Goal: Transaction & Acquisition: Download file/media

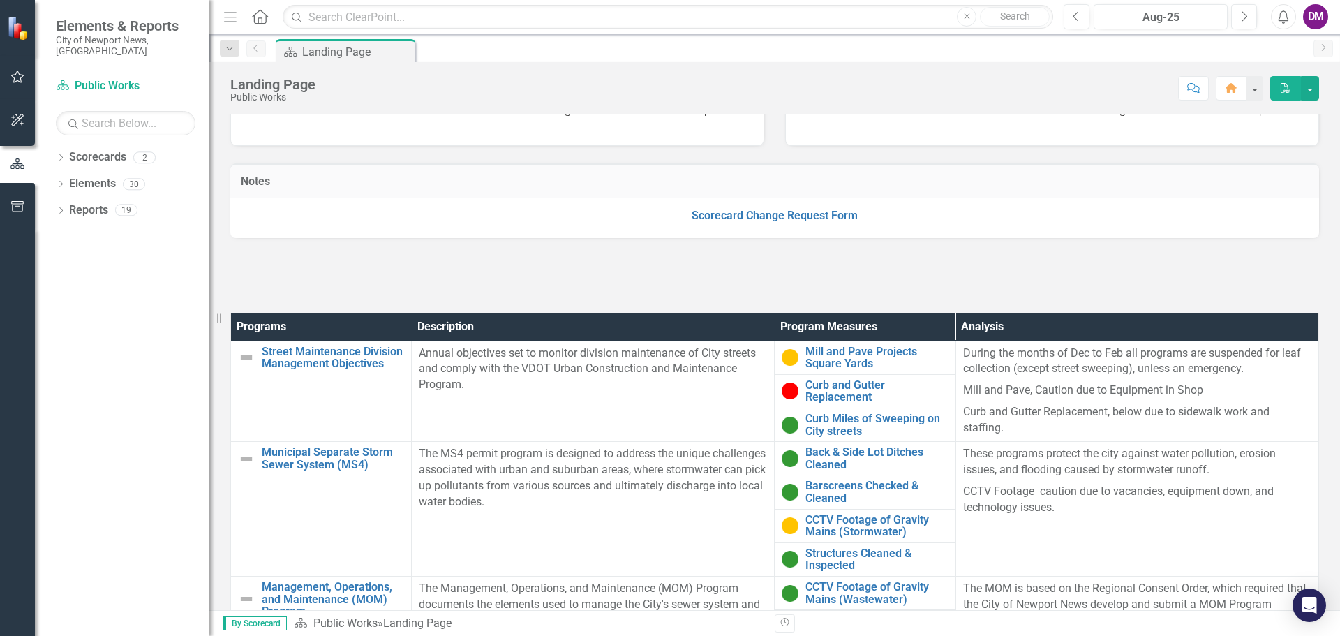
scroll to position [250, 0]
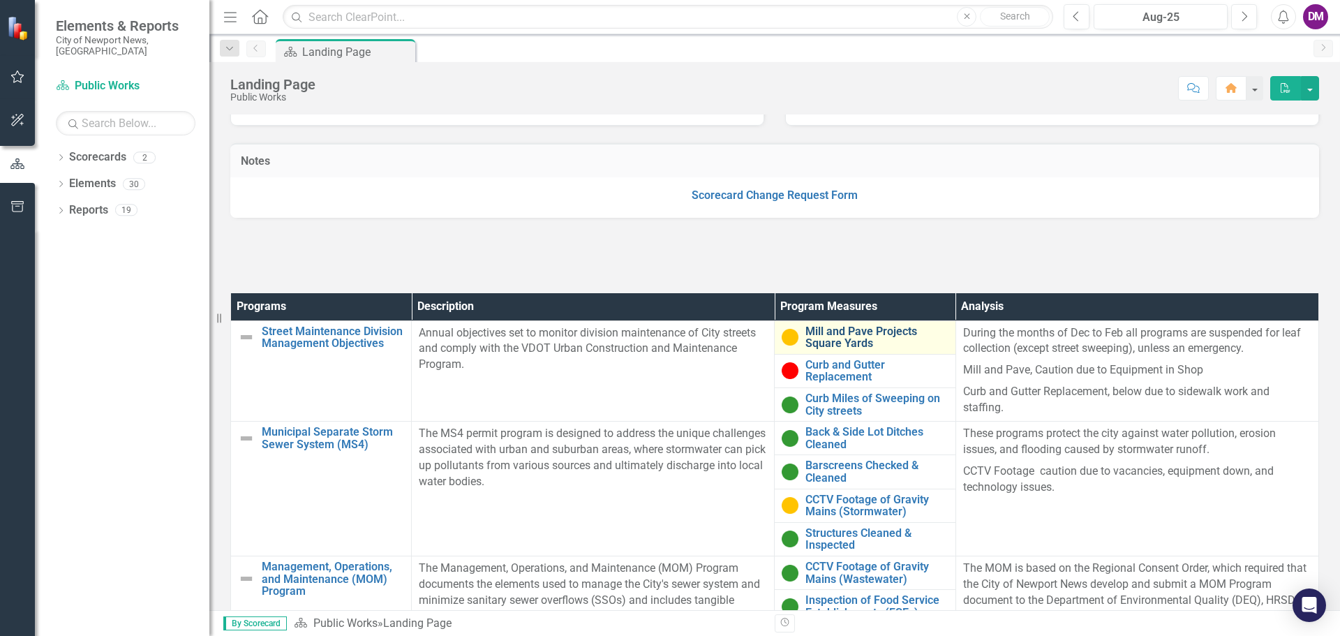
click at [831, 341] on link "Mill and Pave Projects Square Yards" at bounding box center [877, 337] width 142 height 24
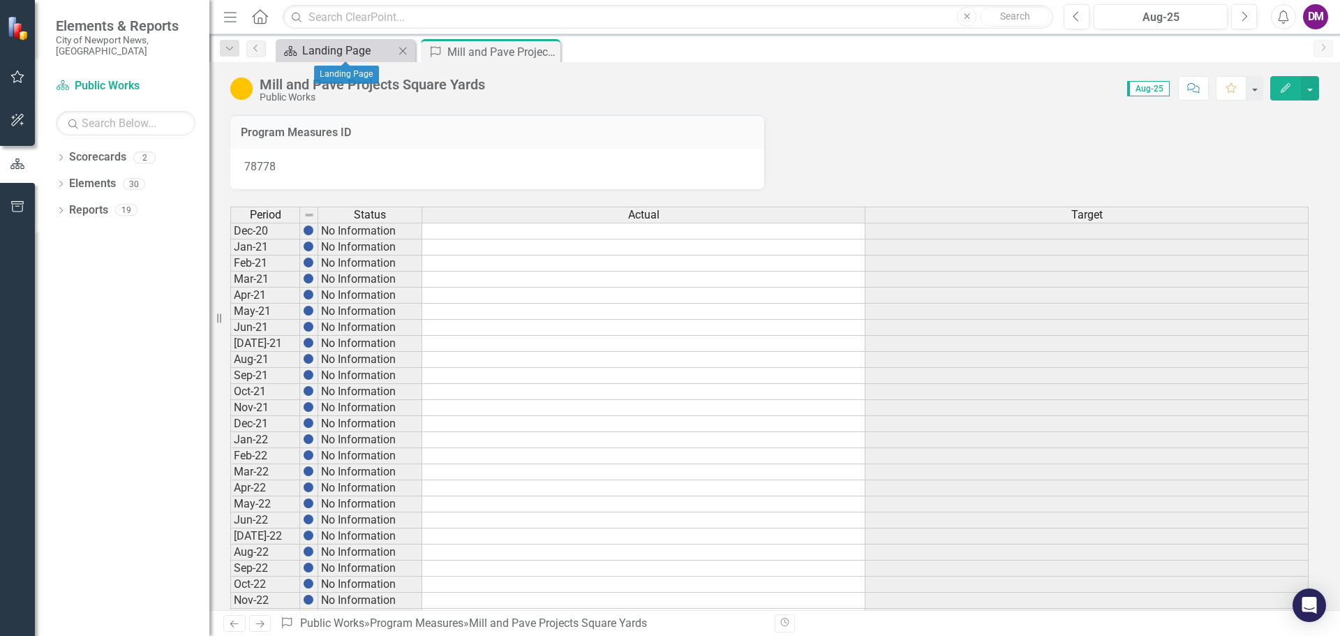
click at [356, 49] on div "Landing Page" at bounding box center [348, 50] width 92 height 17
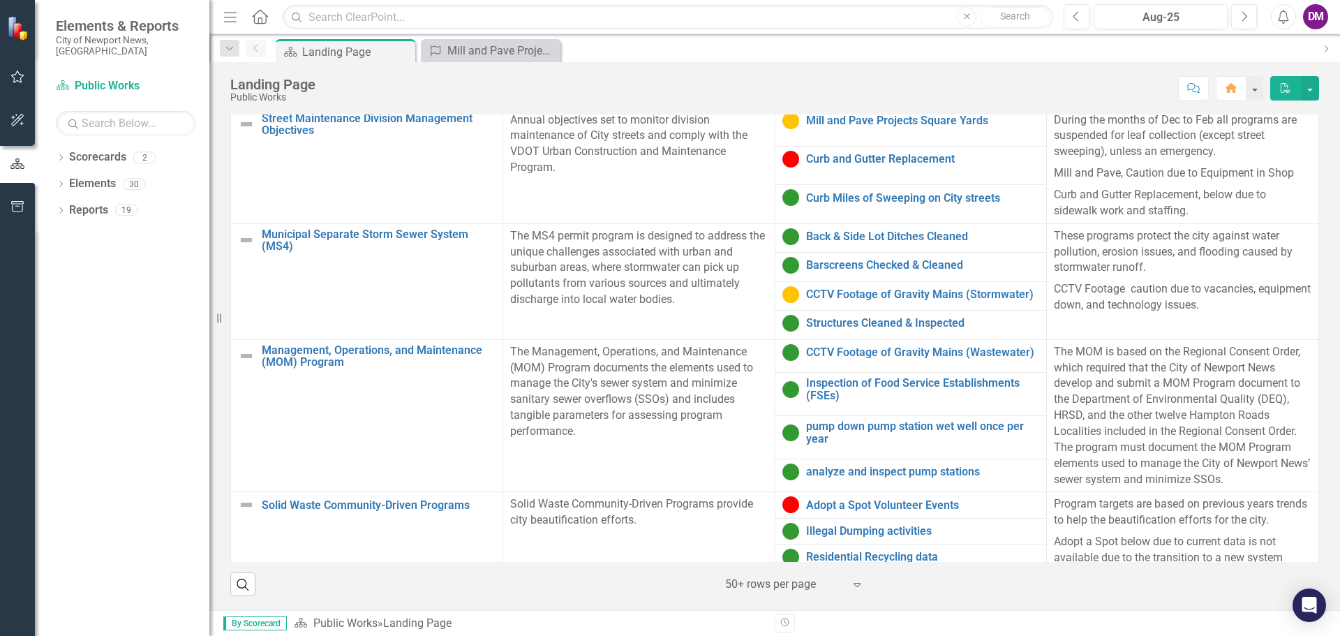
scroll to position [6, 0]
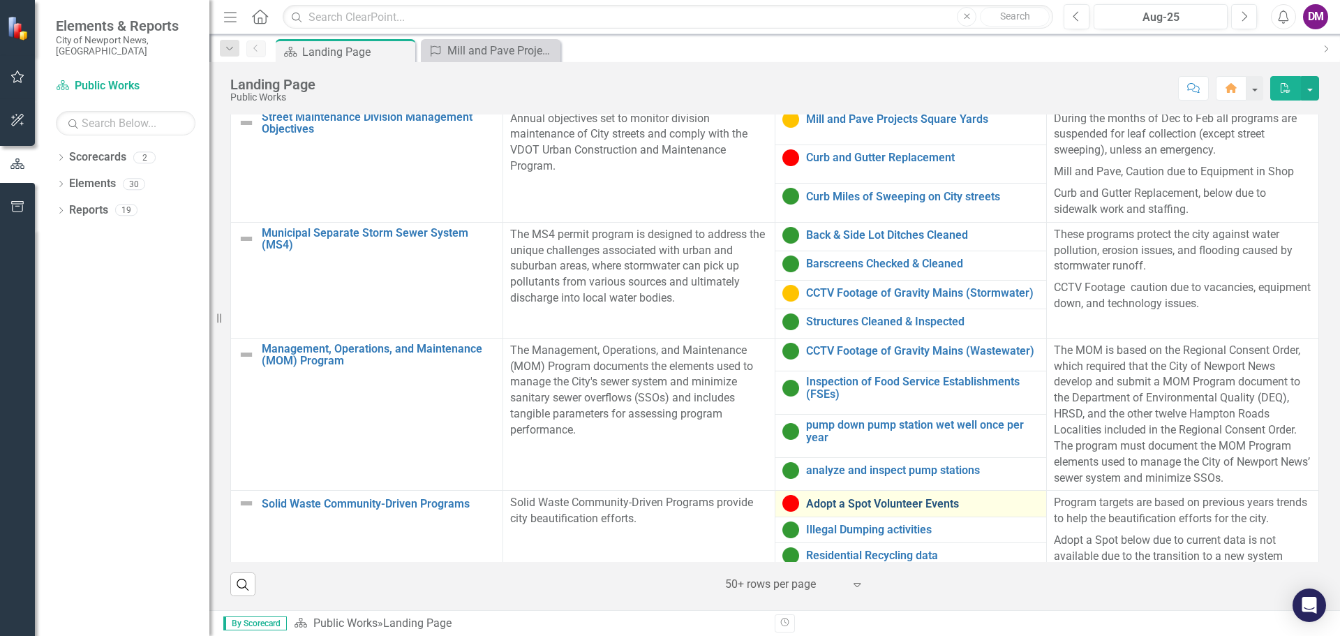
click at [865, 498] on link "Adopt a Spot Volunteer Events" at bounding box center [923, 504] width 234 height 13
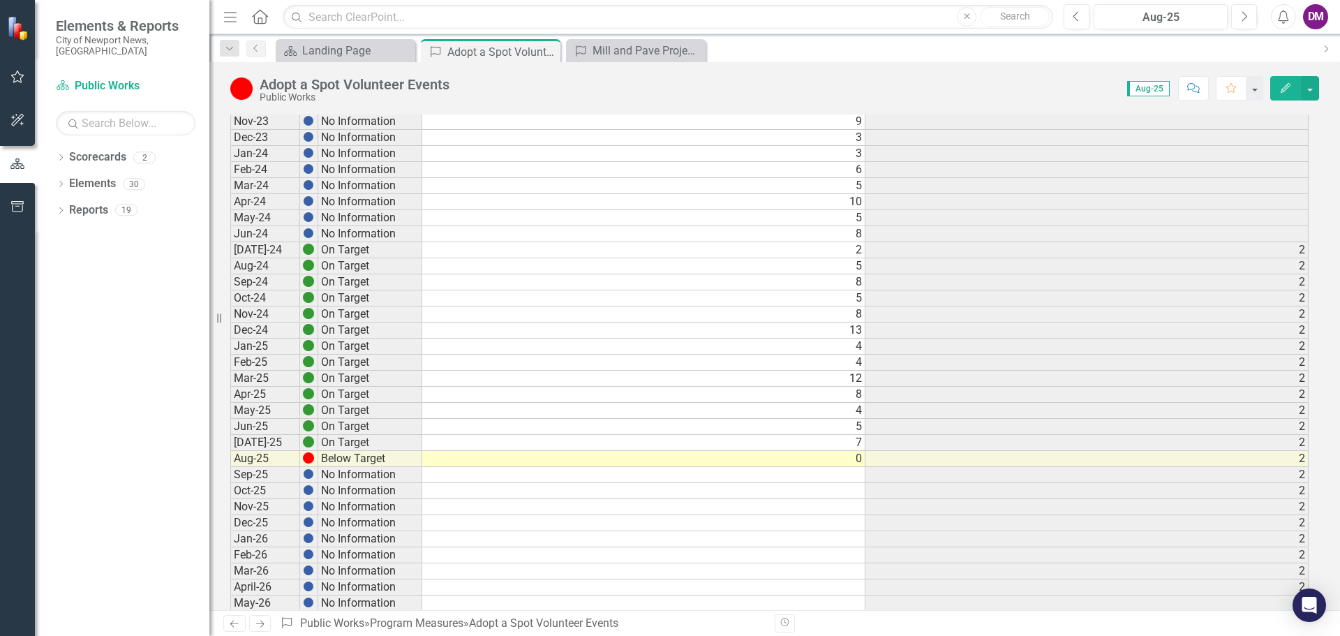
scroll to position [710, 0]
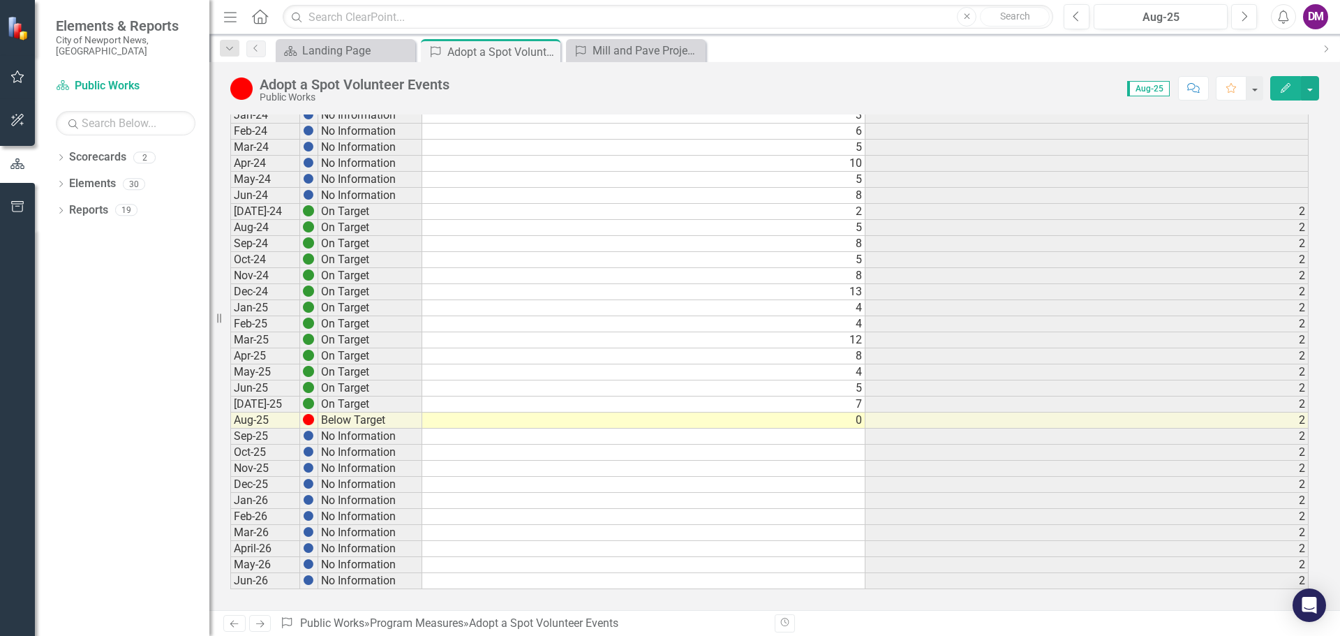
click at [856, 422] on td "0" at bounding box center [643, 421] width 443 height 16
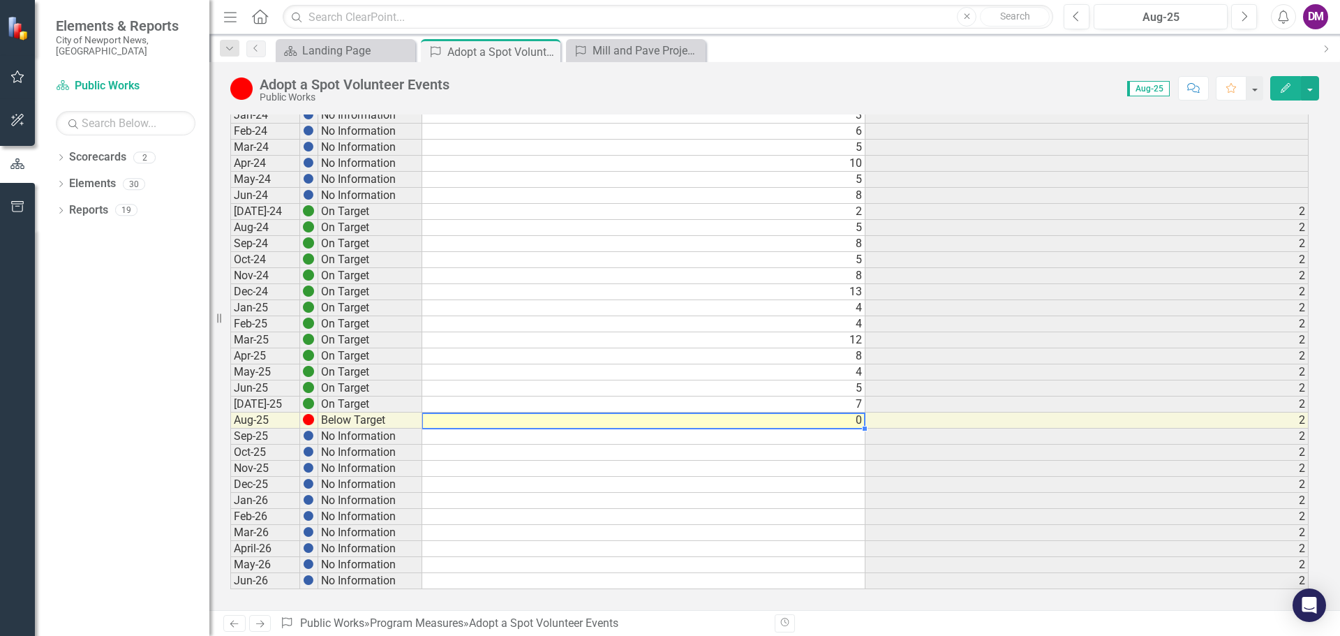
click at [856, 422] on td "0" at bounding box center [643, 421] width 443 height 16
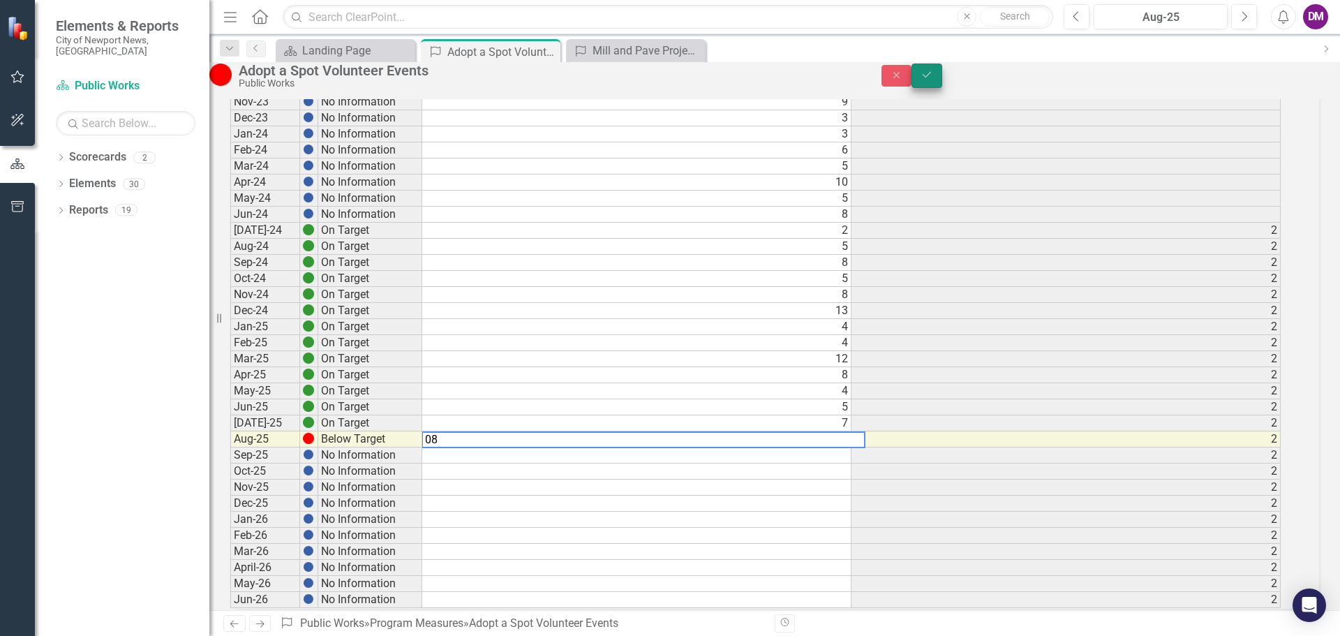
type textarea "08"
click at [933, 79] on icon "Save" at bounding box center [927, 75] width 13 height 10
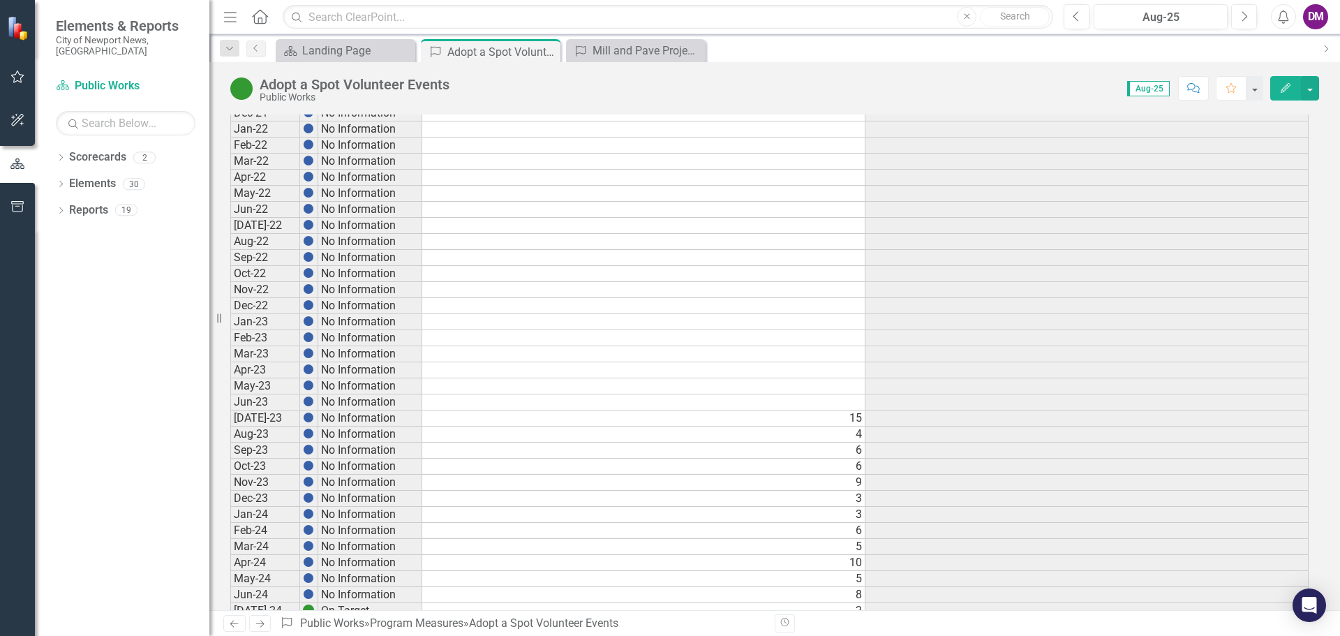
scroll to position [82, 0]
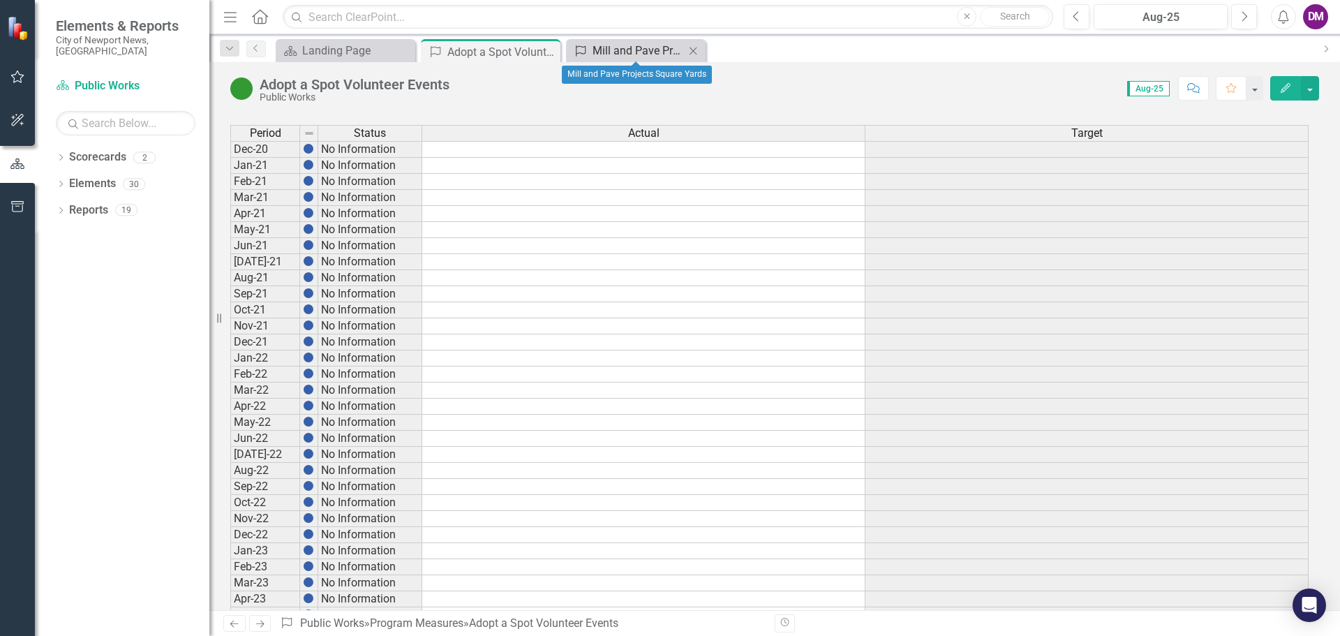
click at [669, 48] on div "Mill and Pave Projects Square Yards" at bounding box center [639, 50] width 92 height 17
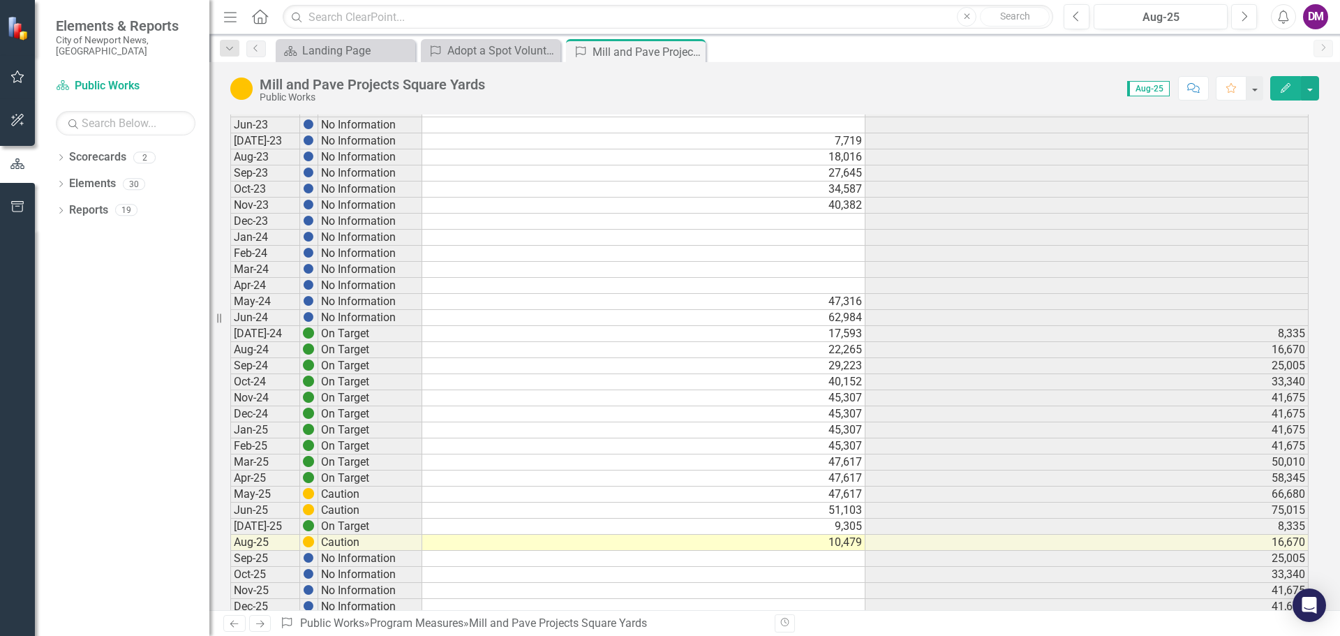
scroll to position [628, 0]
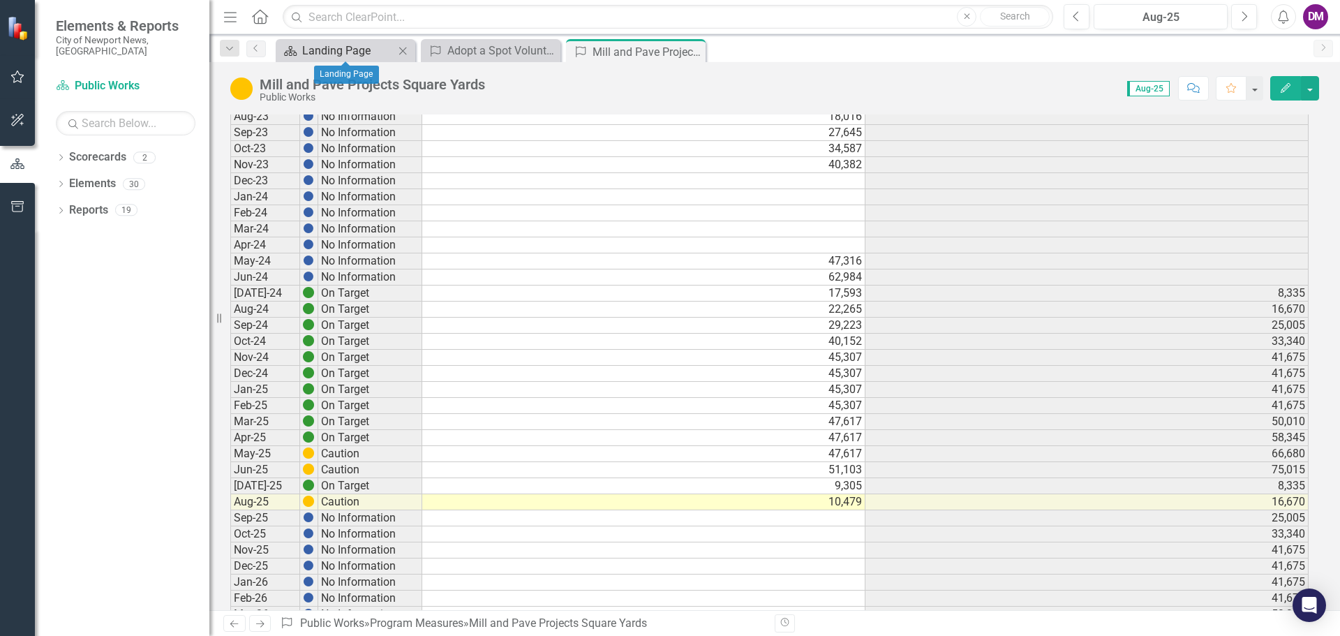
click at [351, 54] on div "Landing Page" at bounding box center [348, 50] width 92 height 17
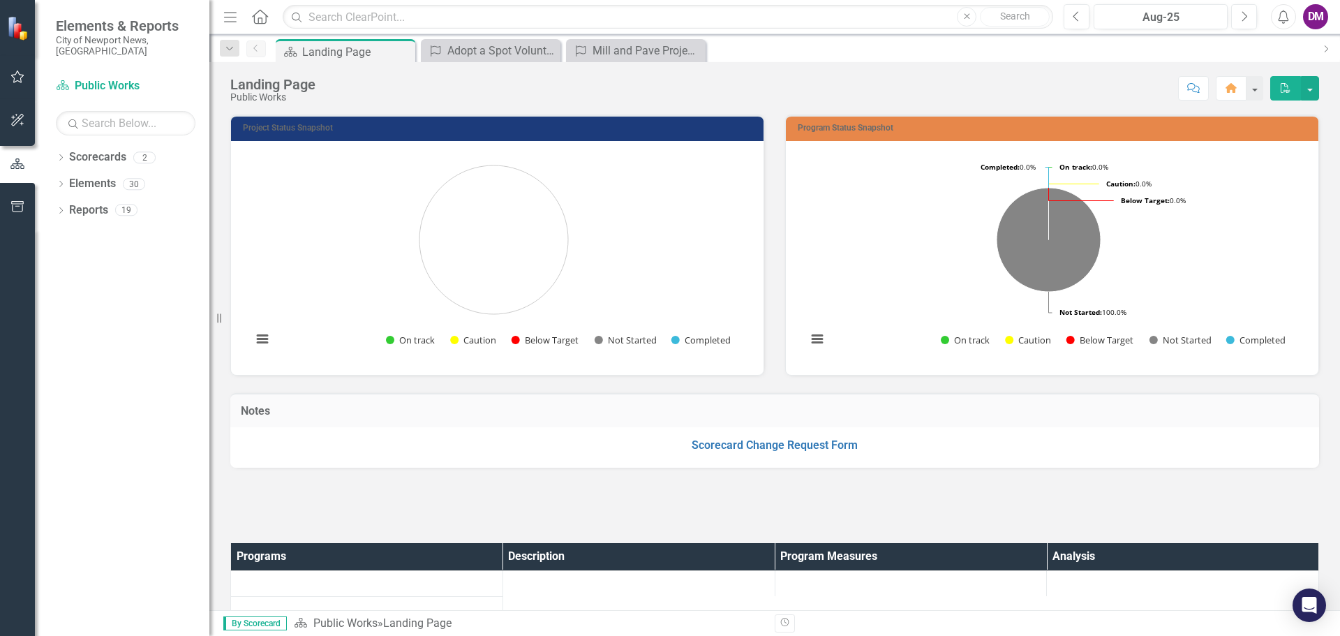
scroll to position [372, 0]
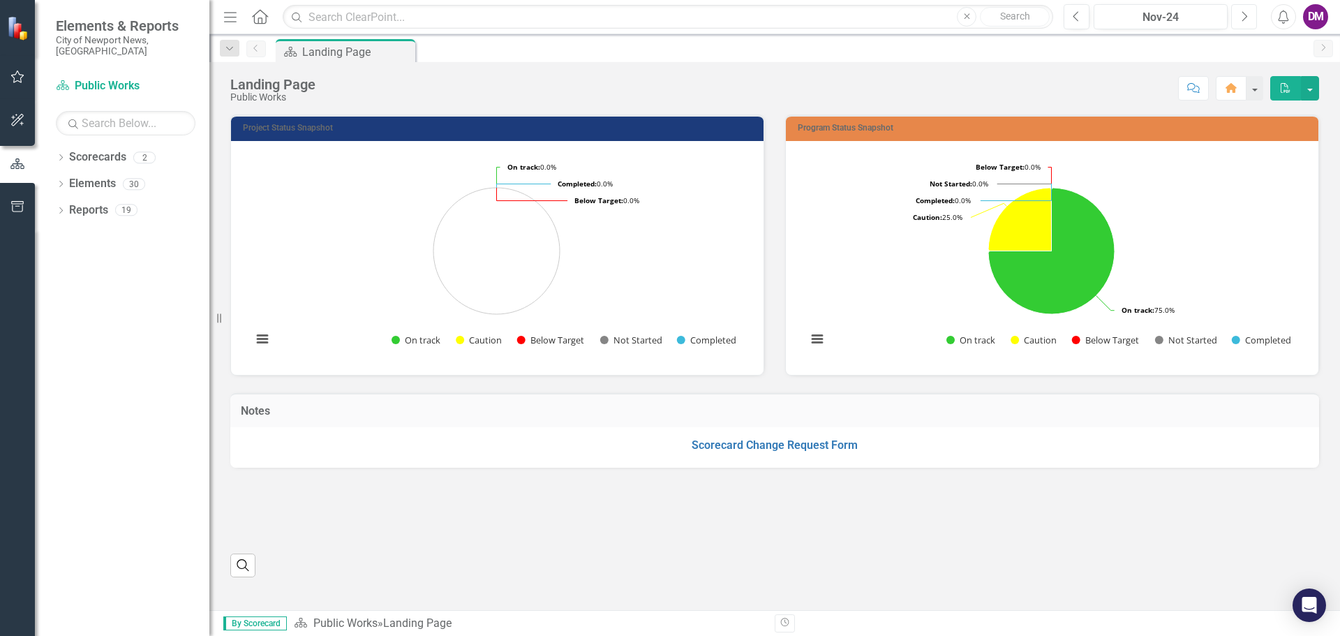
click at [1236, 22] on button "Next" at bounding box center [1244, 16] width 26 height 25
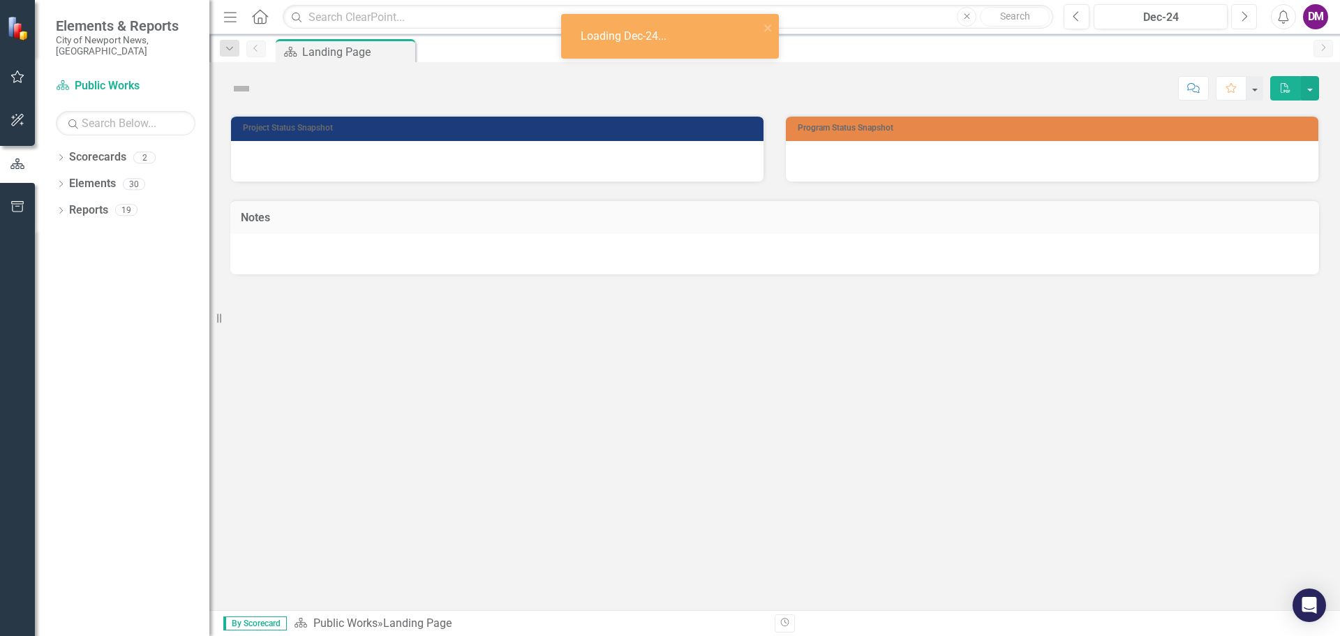
click at [1236, 22] on button "Next" at bounding box center [1244, 16] width 26 height 25
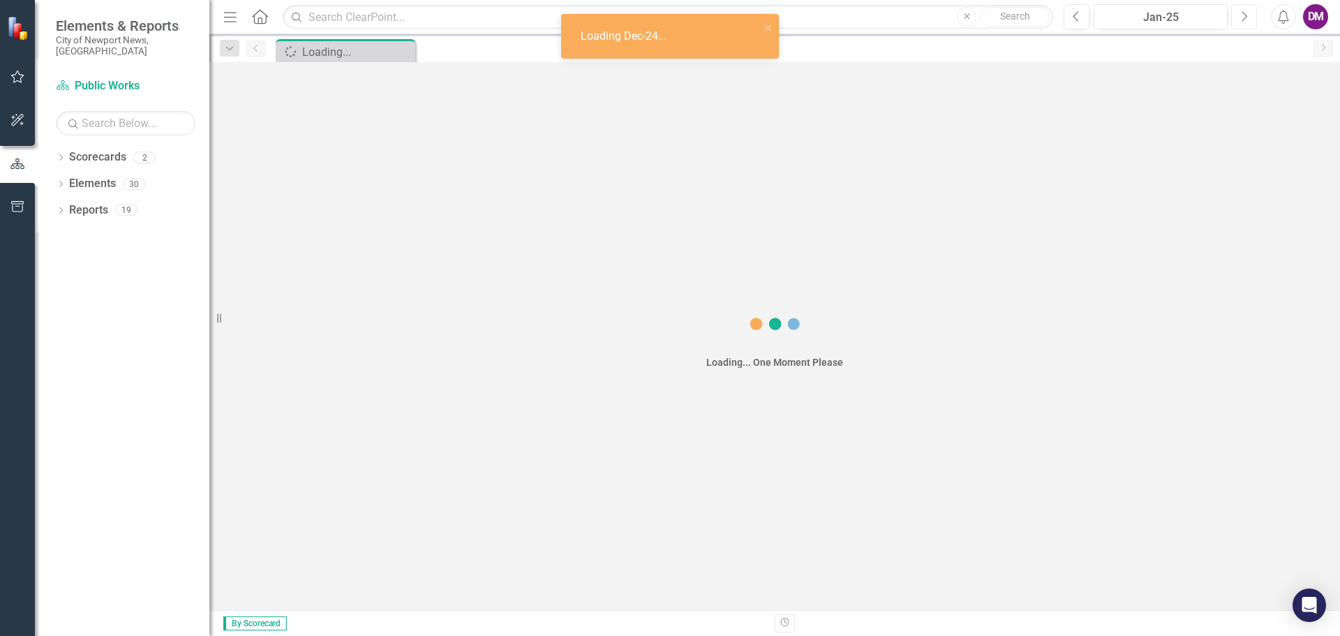
click at [1236, 22] on button "Next" at bounding box center [1244, 16] width 26 height 25
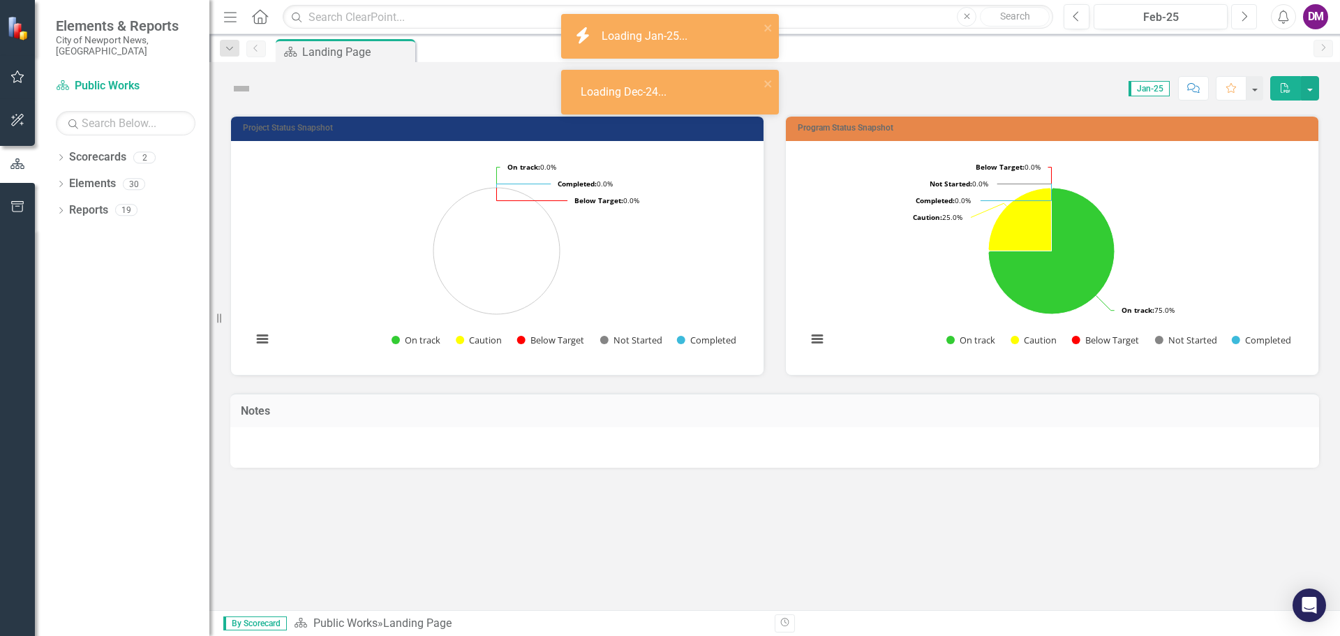
click at [1236, 22] on button "Next" at bounding box center [1244, 16] width 26 height 25
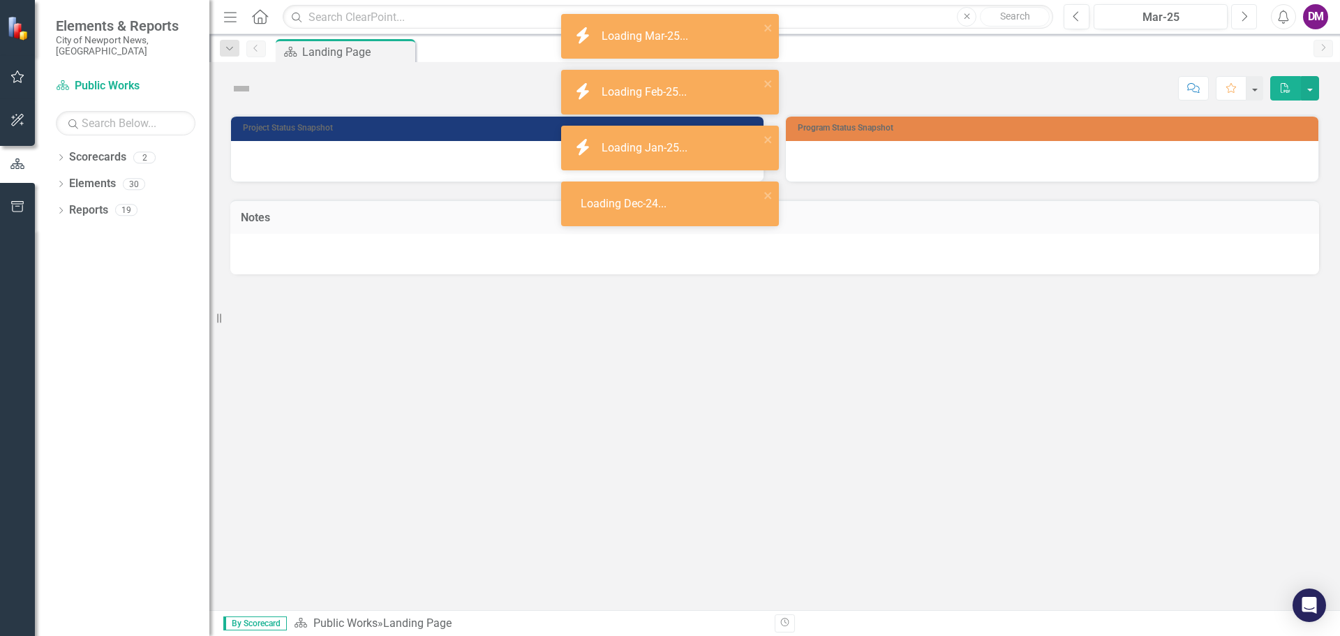
click at [1236, 22] on button "Next" at bounding box center [1244, 16] width 26 height 25
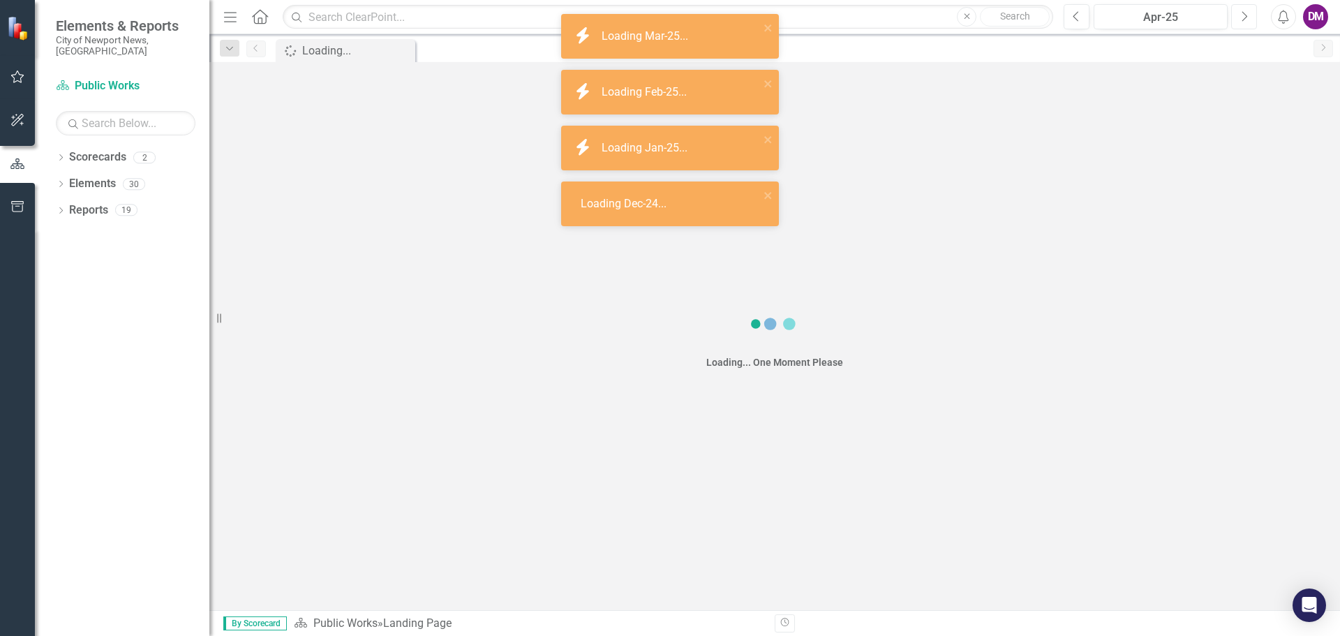
click at [1236, 22] on button "Next" at bounding box center [1244, 16] width 26 height 25
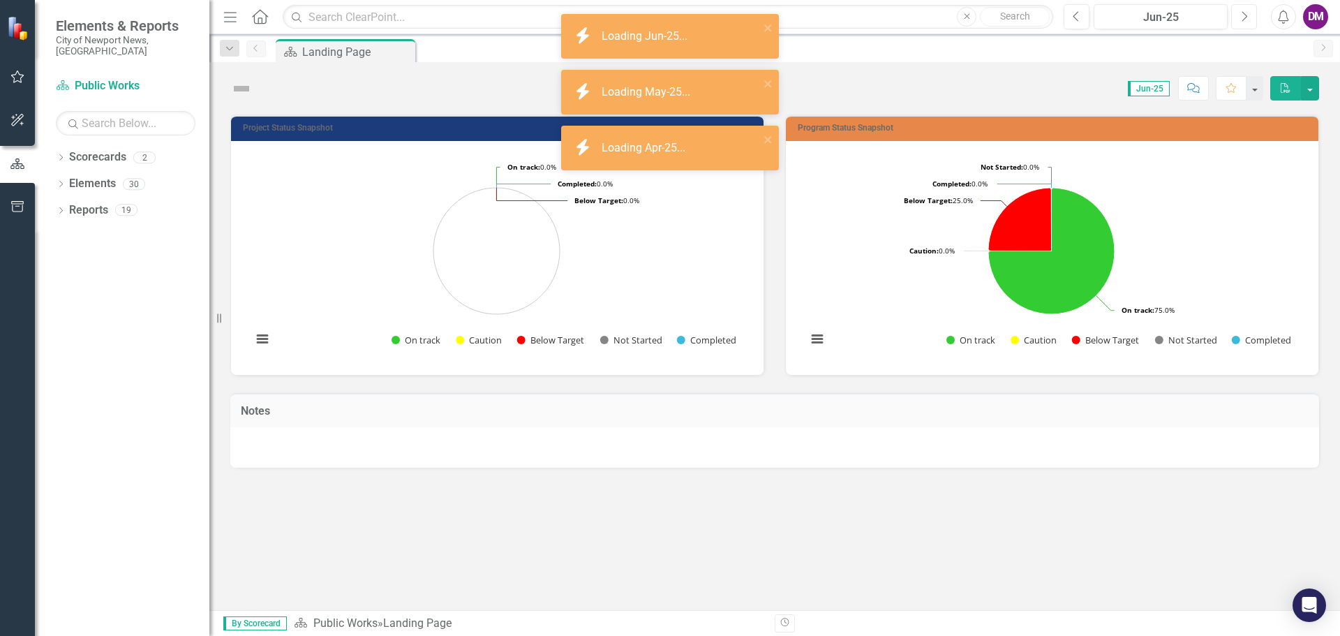
click at [1236, 22] on button "Next" at bounding box center [1244, 16] width 26 height 25
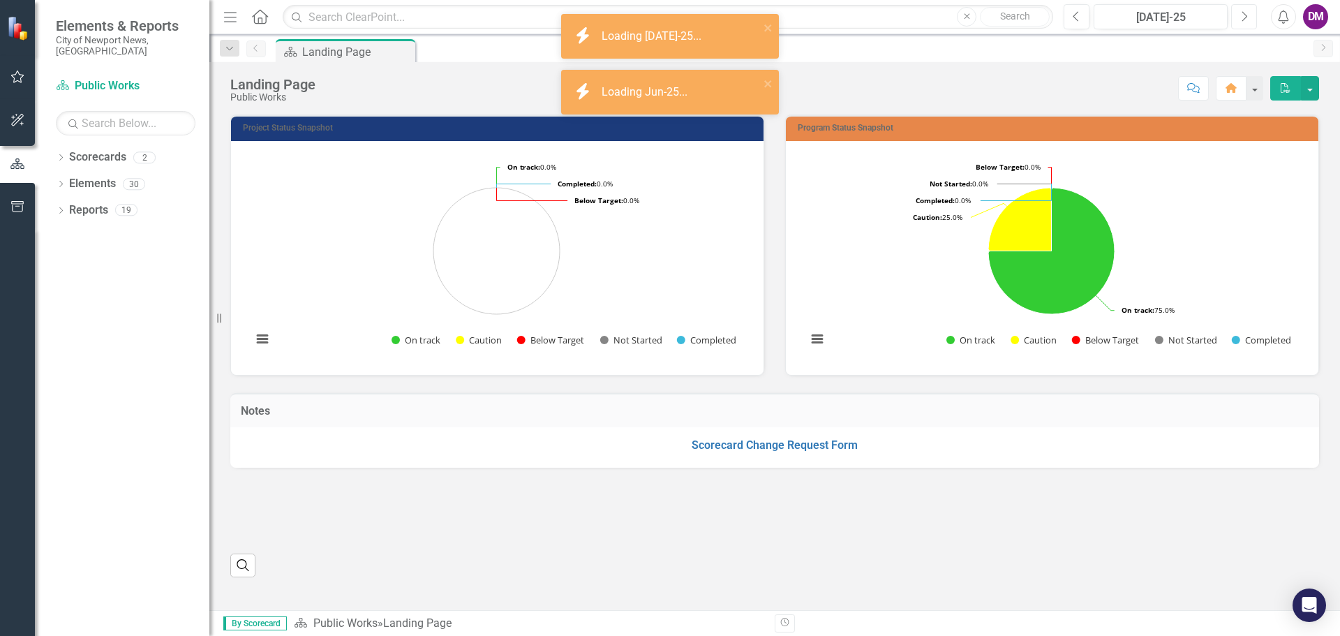
click at [1236, 22] on button "Next" at bounding box center [1244, 16] width 26 height 25
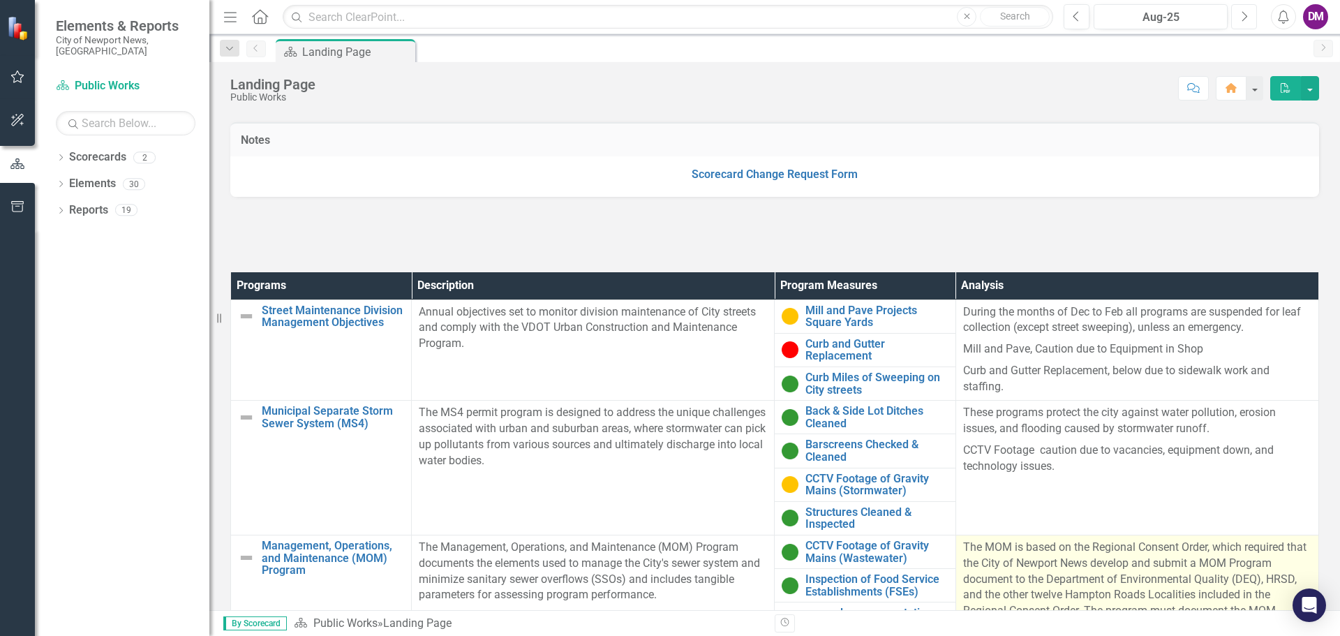
scroll to position [250, 0]
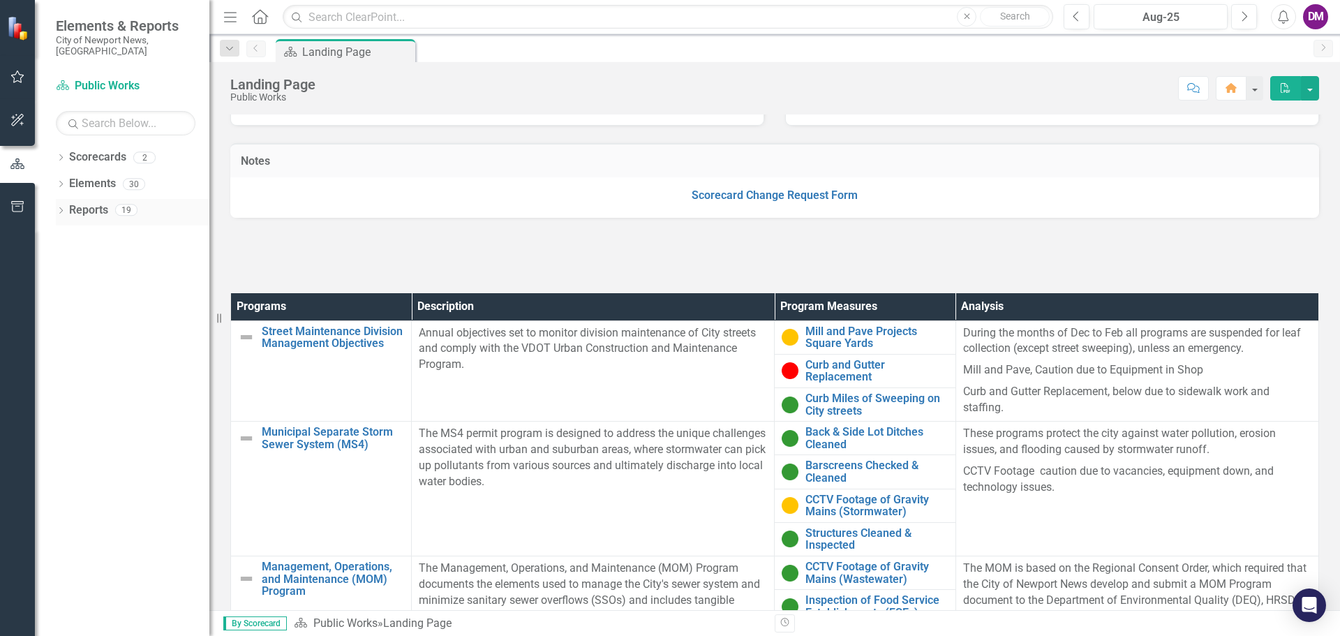
click at [61, 208] on icon "Dropdown" at bounding box center [61, 212] width 10 height 8
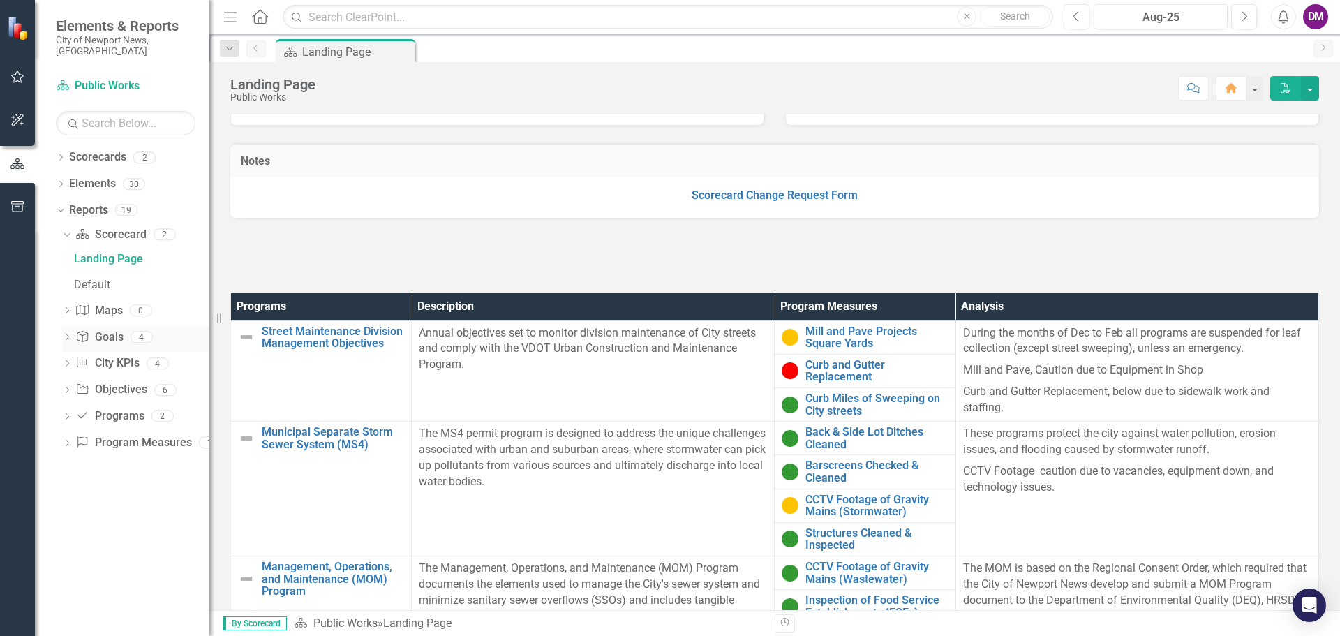
click at [67, 334] on icon "Dropdown" at bounding box center [67, 338] width 10 height 8
click at [68, 466] on icon "Dropdown" at bounding box center [67, 470] width 10 height 8
click at [61, 434] on div "Dropdown Scorecard Scorecard 2 Landing Page Default Dropdown Map Maps 0 Dropdow…" at bounding box center [133, 340] width 154 height 235
click at [64, 440] on icon "Dropdown" at bounding box center [67, 444] width 10 height 8
click at [114, 411] on div "Program Measures" at bounding box center [141, 417] width 135 height 13
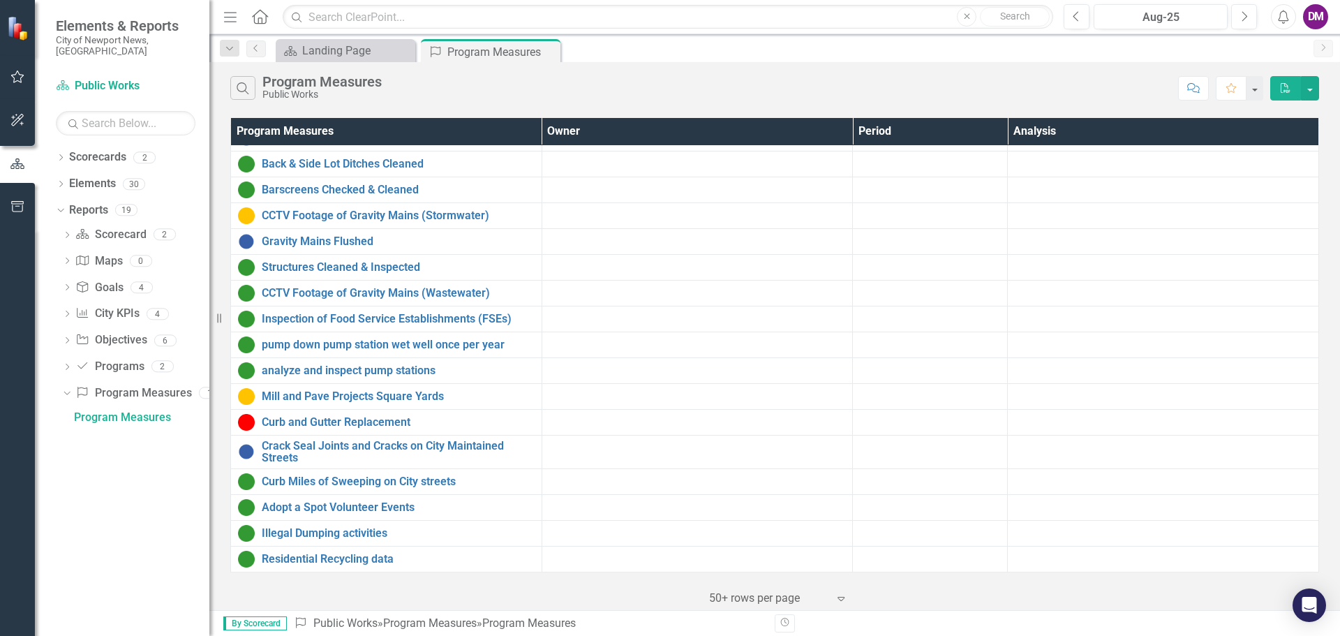
scroll to position [20, 0]
click at [1288, 89] on icon "PDF" at bounding box center [1286, 88] width 13 height 10
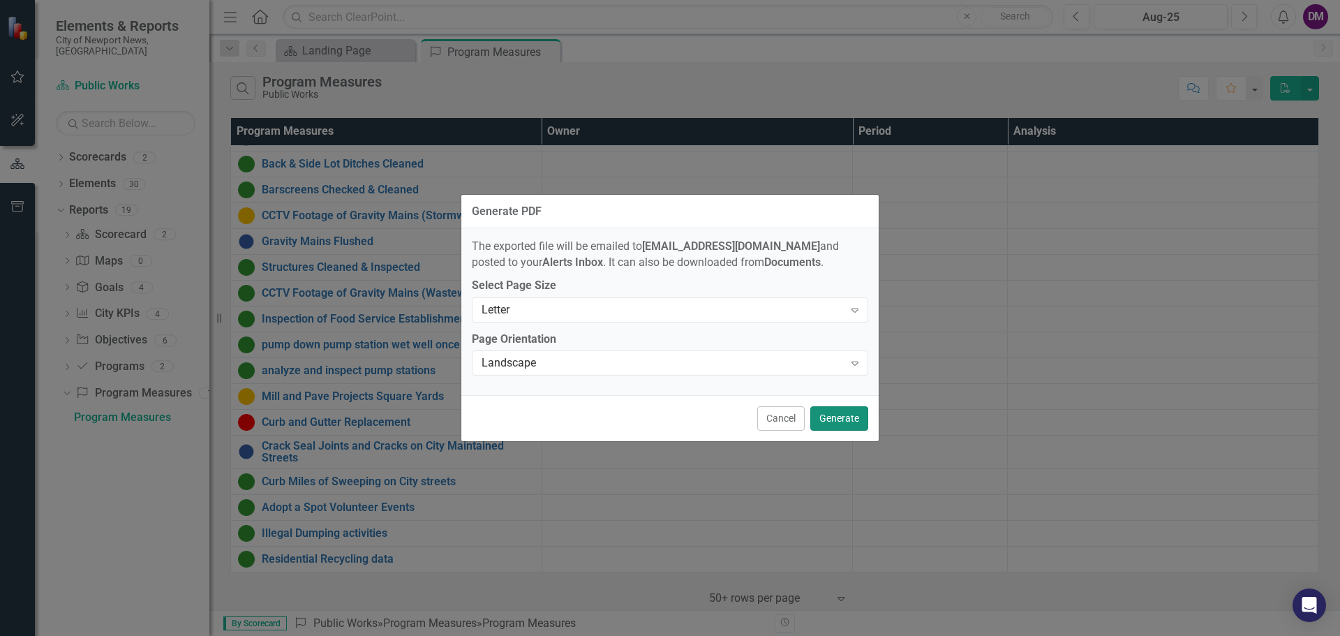
click at [840, 422] on button "Generate" at bounding box center [839, 418] width 58 height 24
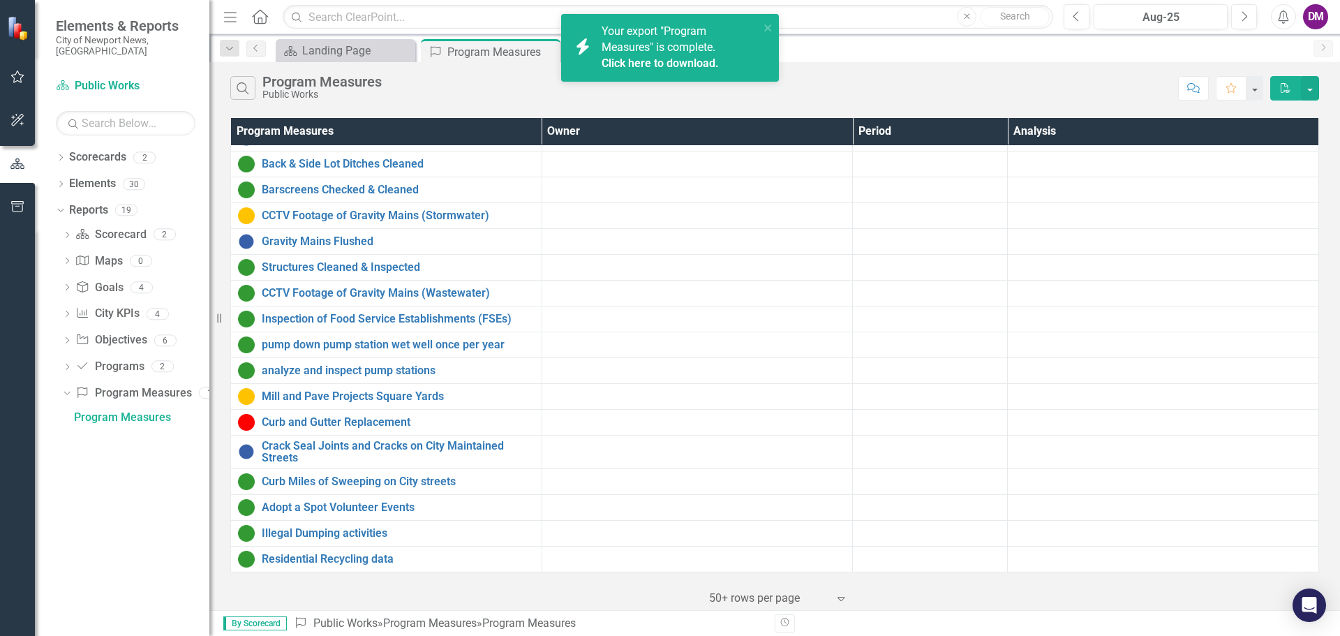
click at [715, 61] on link "Click here to download." at bounding box center [660, 63] width 117 height 13
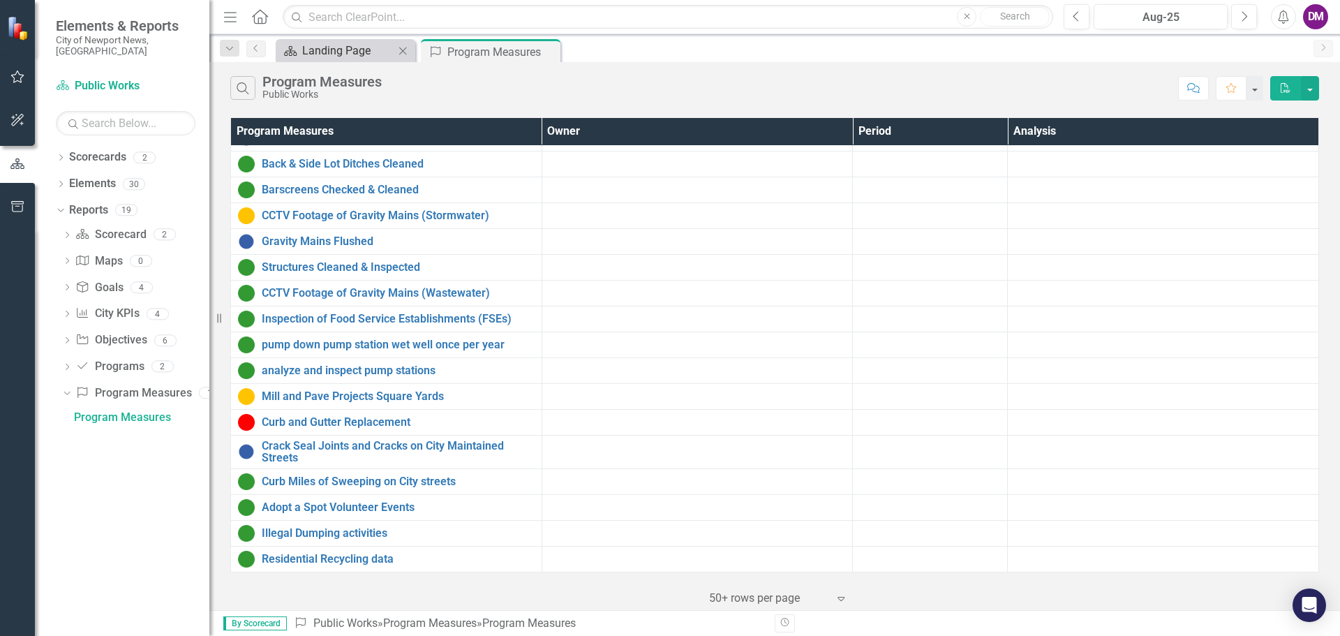
click at [345, 54] on div "Landing Page" at bounding box center [348, 50] width 92 height 17
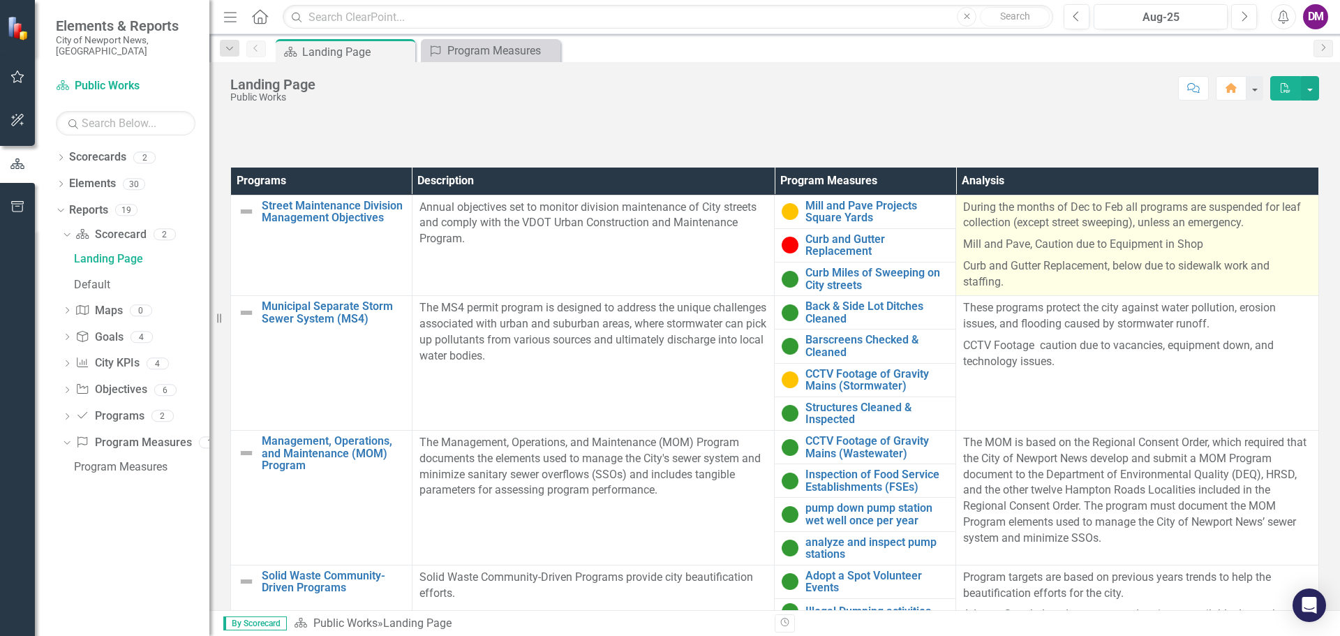
scroll to position [419, 0]
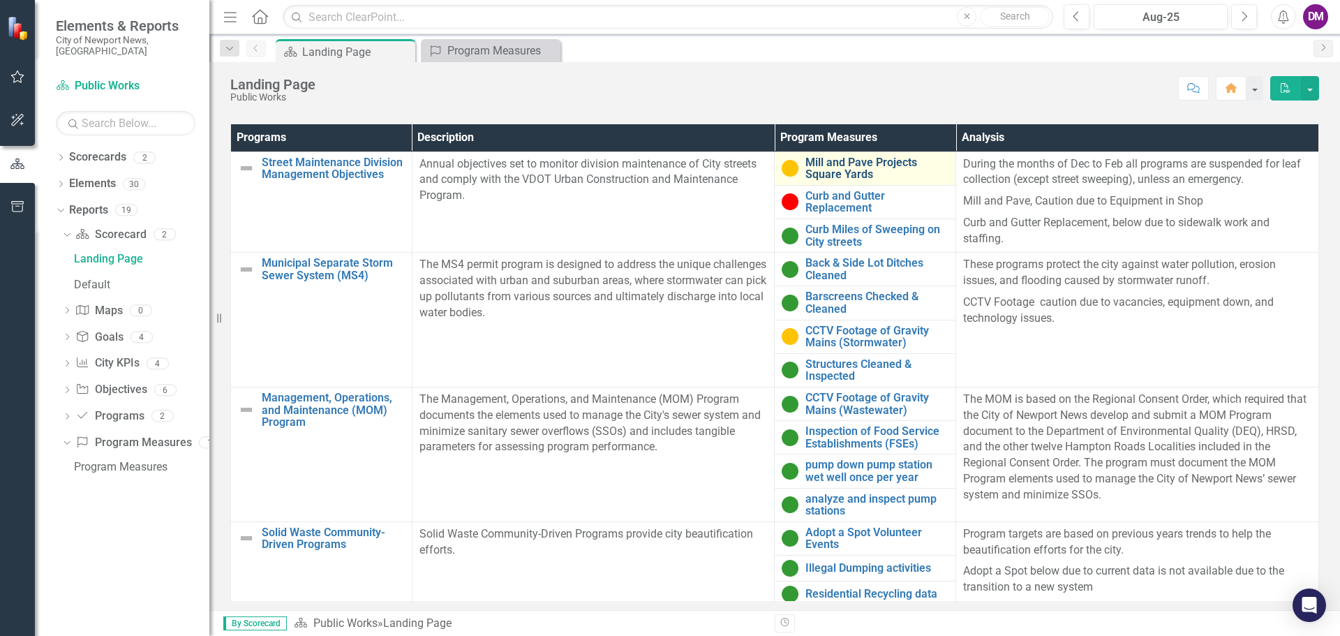
click at [860, 166] on link "Mill and Pave Projects Square Yards" at bounding box center [877, 168] width 143 height 24
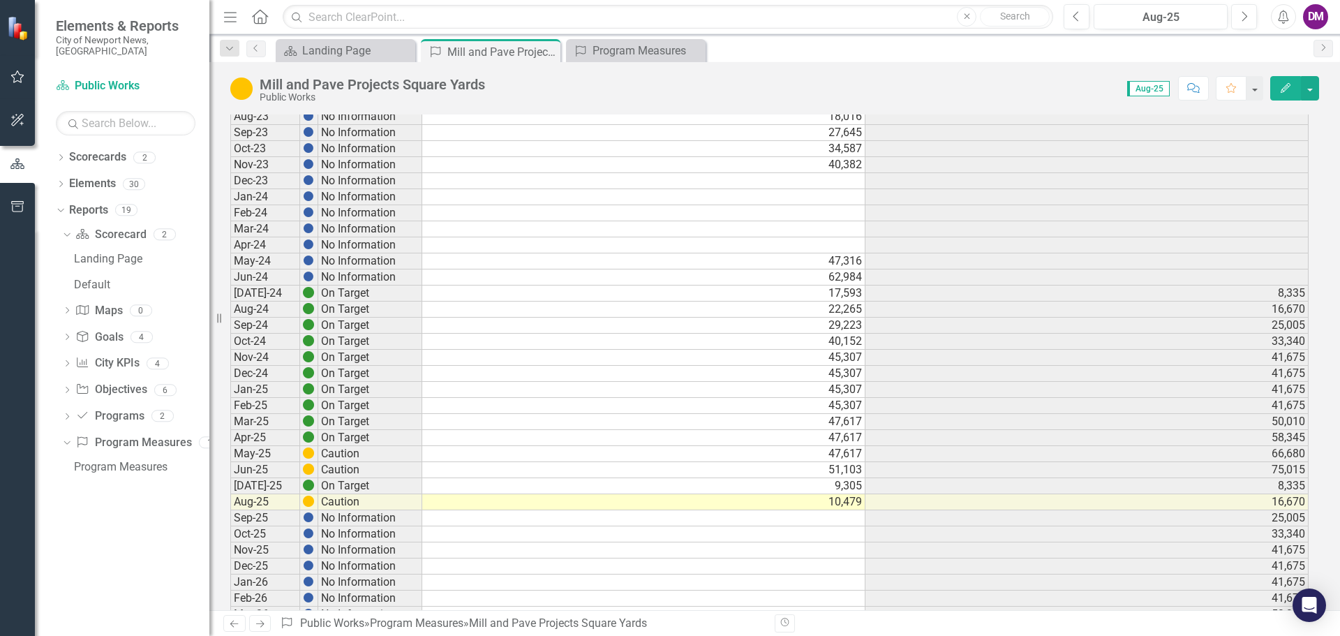
scroll to position [710, 0]
